Goal: Transaction & Acquisition: Download file/media

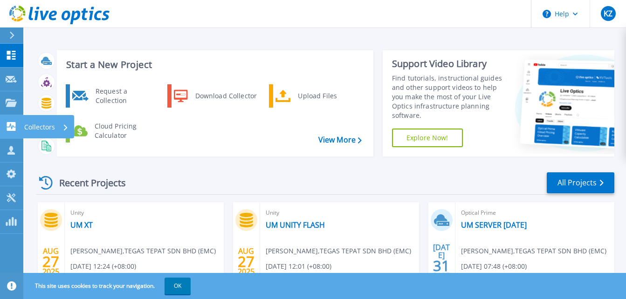
click at [13, 124] on icon at bounding box center [11, 126] width 9 height 9
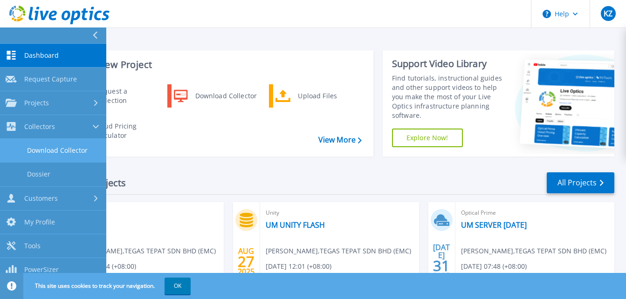
click at [48, 149] on link "Download Collector" at bounding box center [53, 151] width 106 height 24
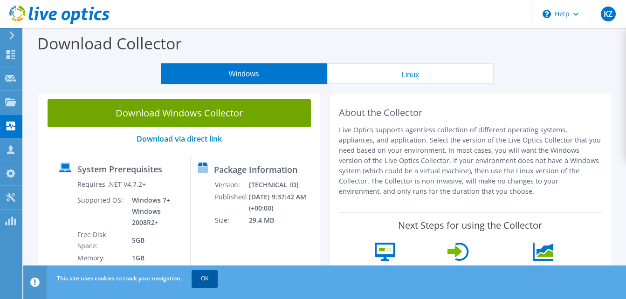
click at [208, 280] on link "OK" at bounding box center [204, 278] width 26 height 17
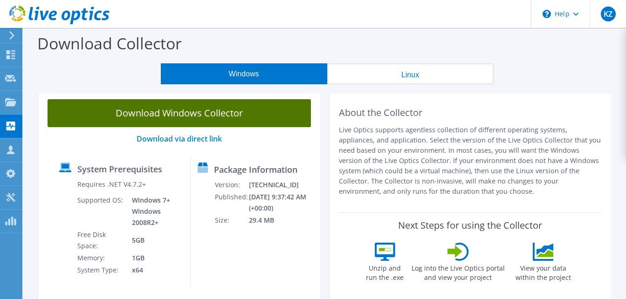
click at [198, 112] on link "Download Windows Collector" at bounding box center [179, 113] width 263 height 28
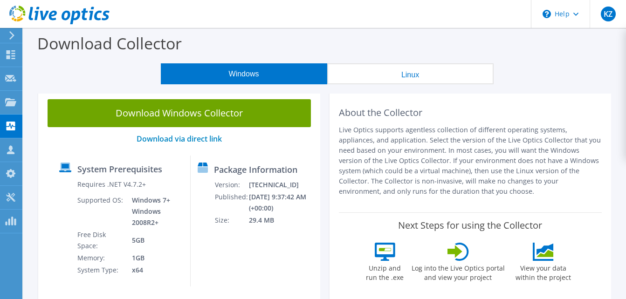
click at [582, 74] on div "Windows Linux" at bounding box center [327, 73] width 588 height 21
click at [612, 9] on span "KZ" at bounding box center [608, 14] width 15 height 15
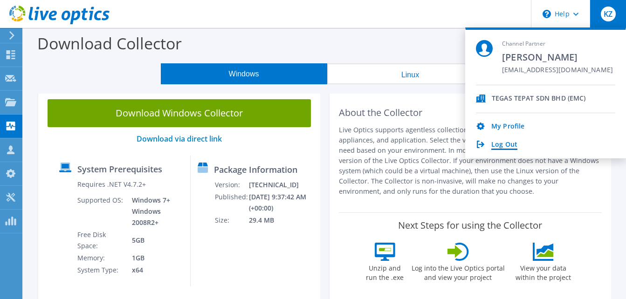
click at [498, 143] on link "Log Out" at bounding box center [504, 145] width 26 height 9
